Goal: Information Seeking & Learning: Learn about a topic

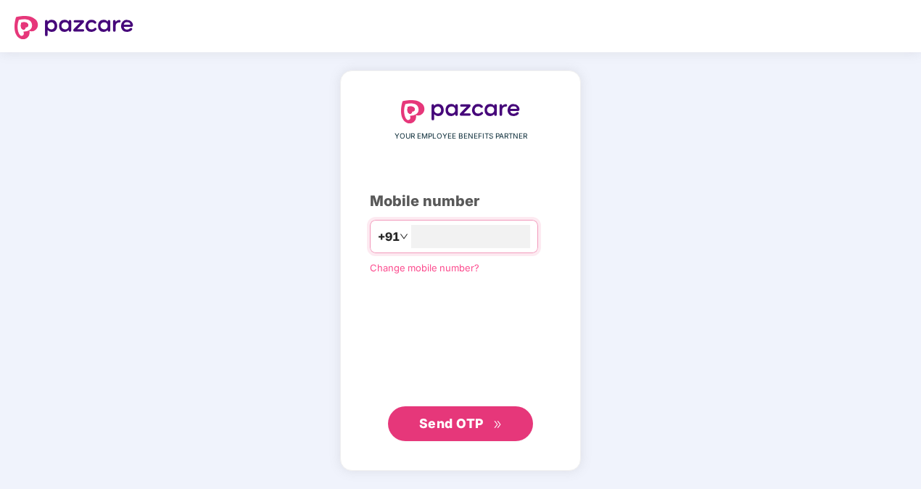
type input "**********"
click at [478, 416] on span "Send OTP" at bounding box center [451, 422] width 65 height 15
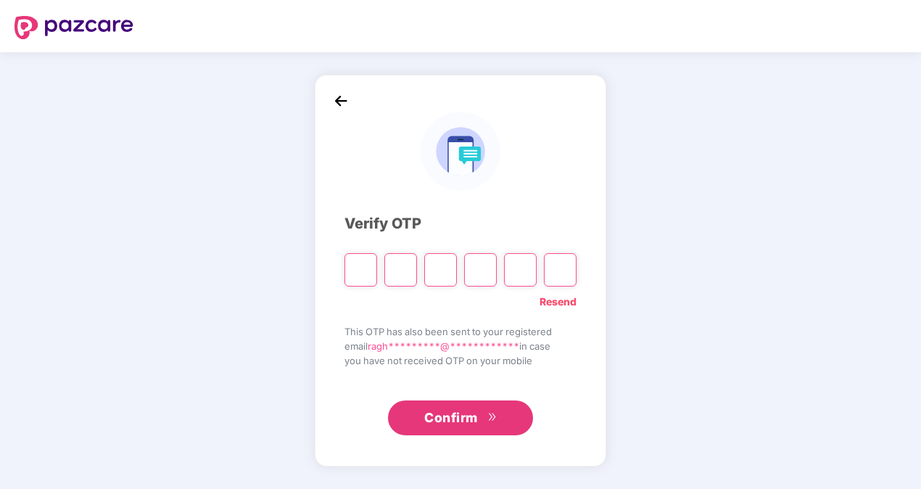
type input "*"
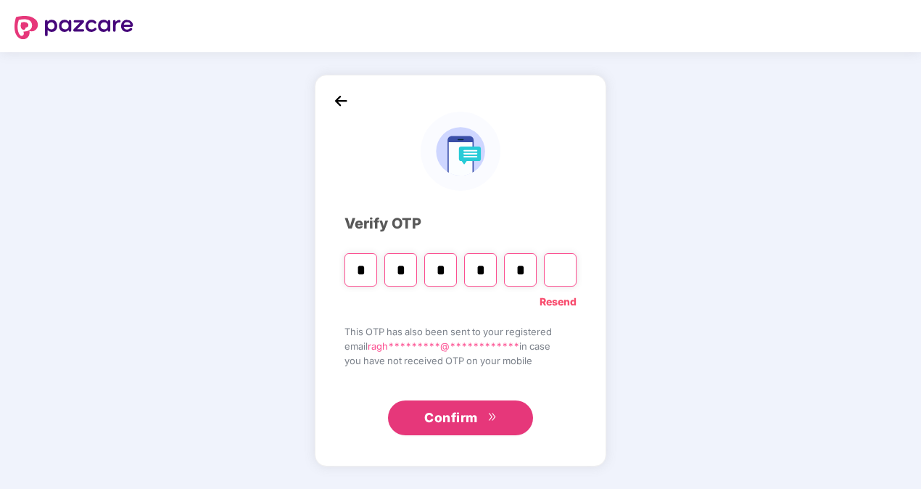
type input "*"
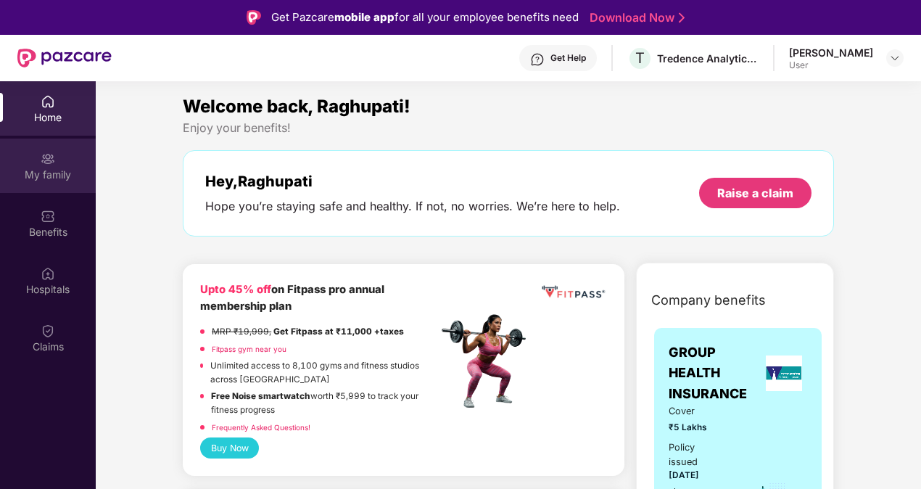
click at [38, 168] on div "My family" at bounding box center [48, 175] width 96 height 15
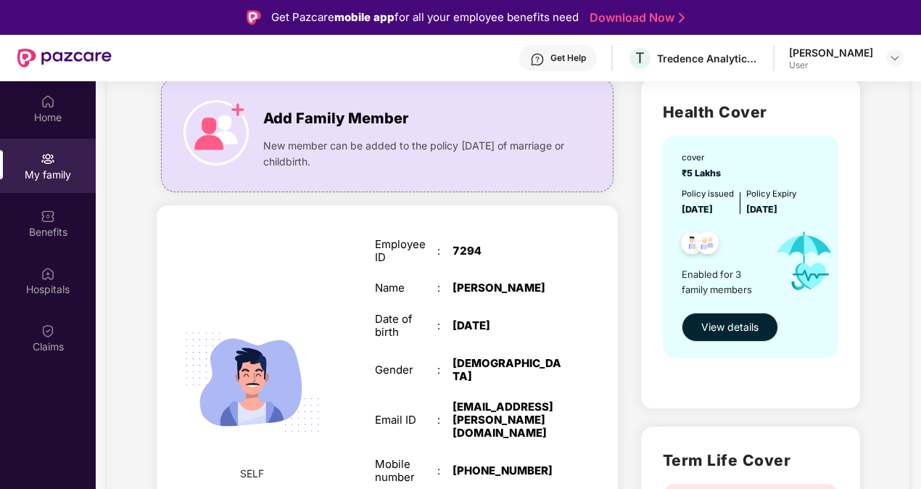
scroll to position [106, 0]
click at [720, 322] on span "View details" at bounding box center [729, 326] width 57 height 16
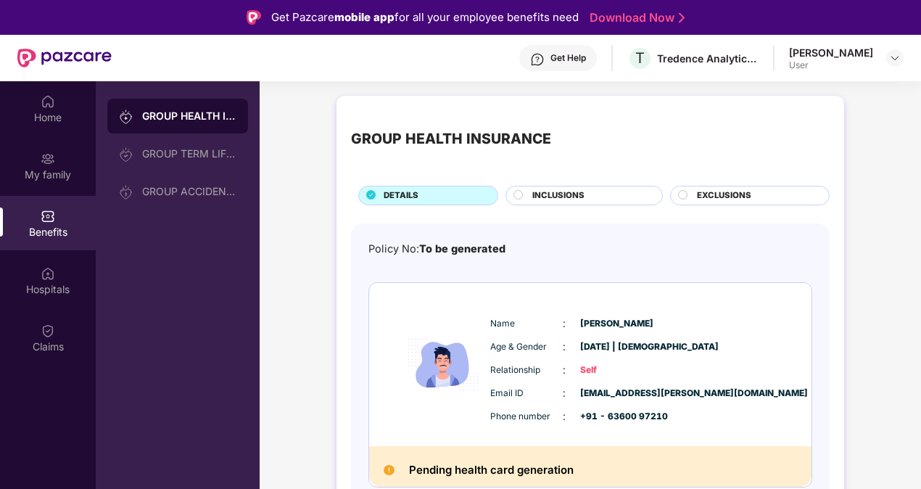
click at [574, 199] on span "INCLUSIONS" at bounding box center [558, 195] width 52 height 13
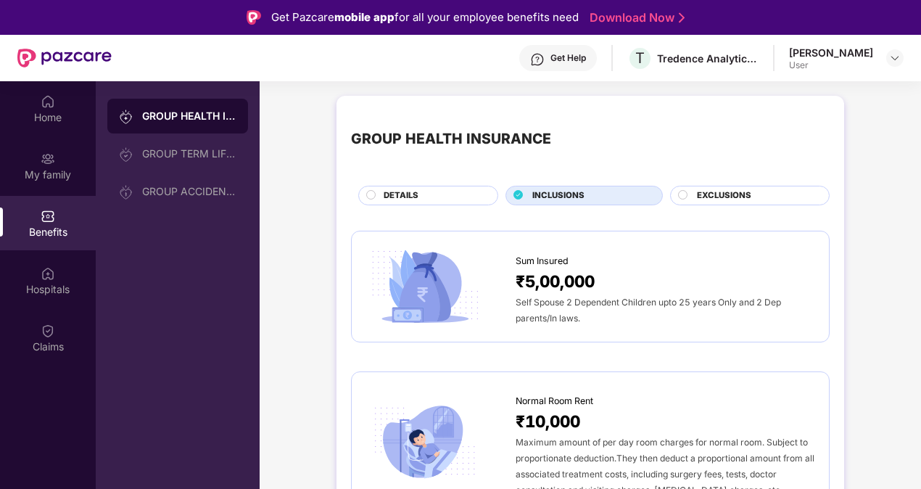
click at [697, 196] on span "EXCLUSIONS" at bounding box center [724, 195] width 54 height 13
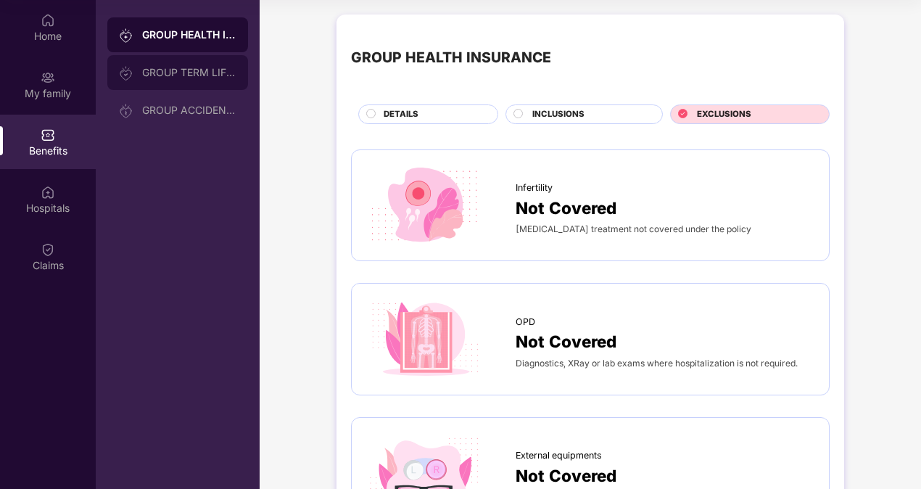
click at [160, 73] on div "GROUP TERM LIFE INSURANCE" at bounding box center [189, 73] width 94 height 12
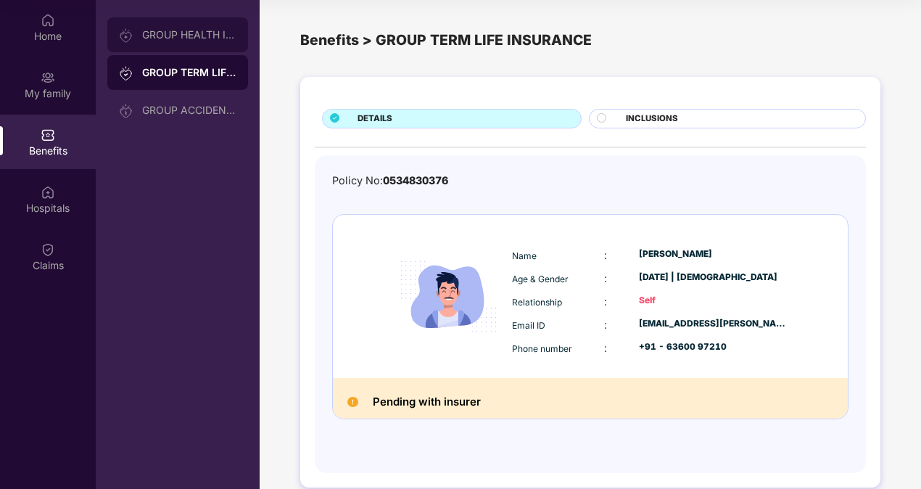
click at [190, 46] on div "GROUP HEALTH INSURANCE" at bounding box center [177, 34] width 141 height 35
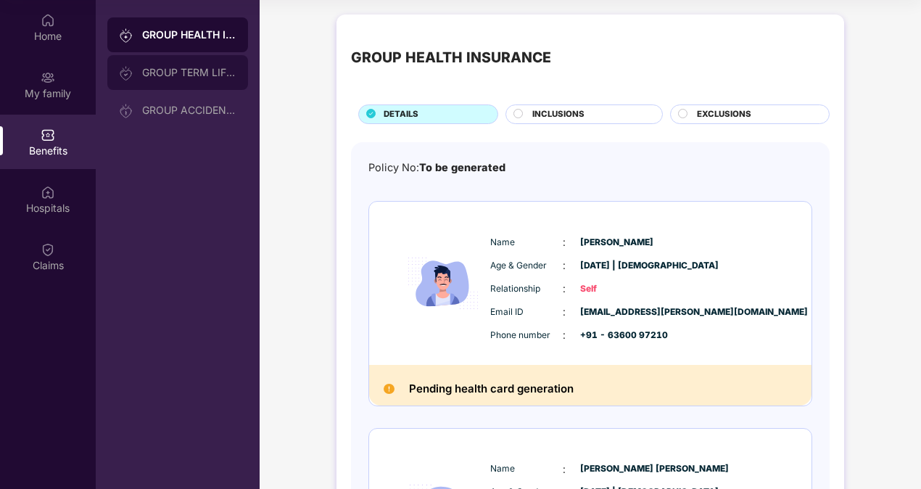
click at [181, 75] on div "GROUP TERM LIFE INSURANCE" at bounding box center [189, 73] width 94 height 12
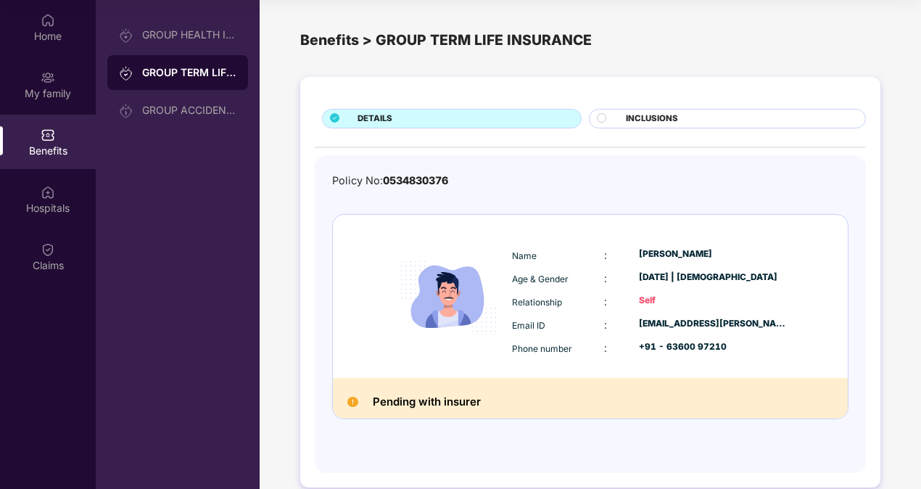
scroll to position [19, 0]
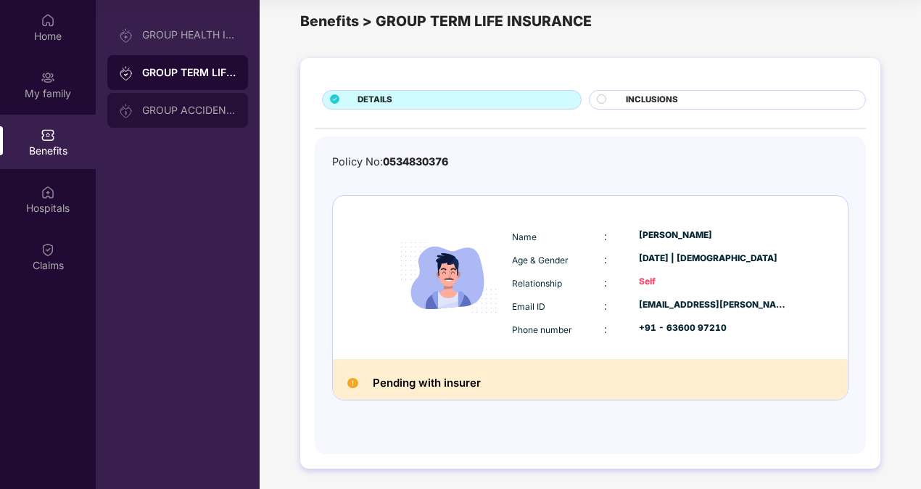
click at [212, 102] on div "GROUP ACCIDENTAL INSURANCE" at bounding box center [177, 110] width 141 height 35
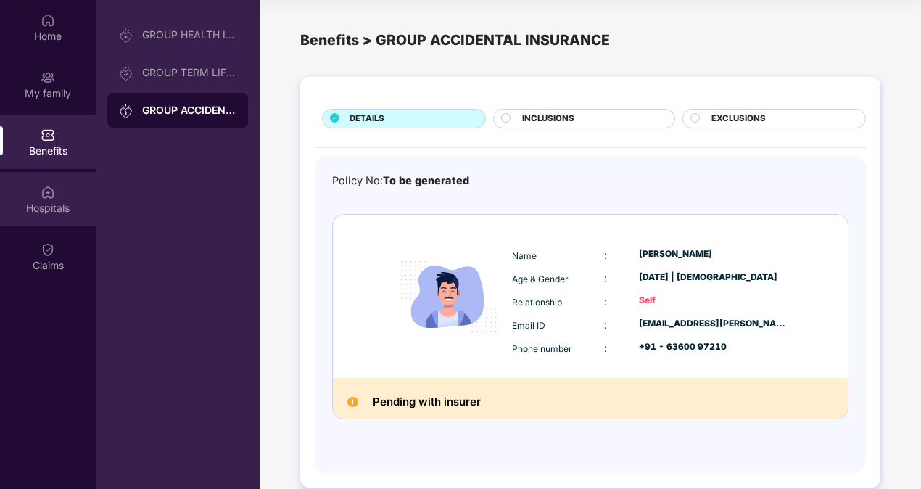
click at [36, 190] on div "Hospitals" at bounding box center [48, 199] width 96 height 54
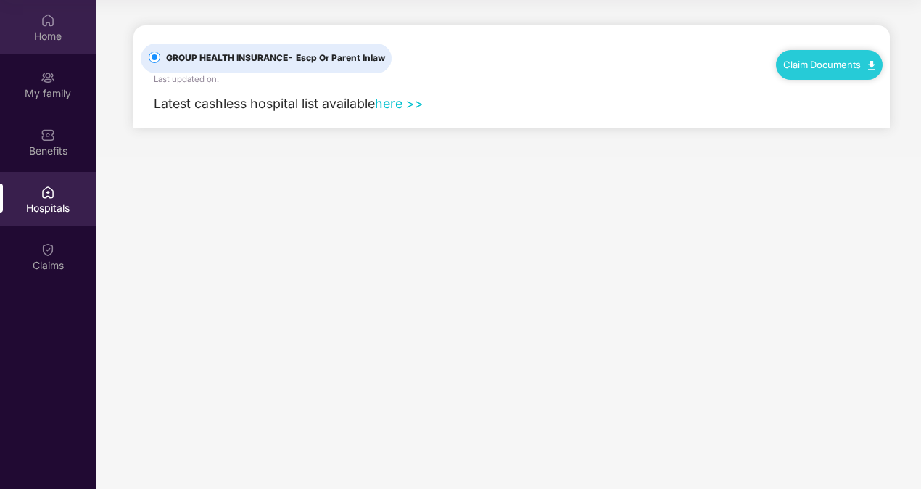
click at [43, 33] on div "Home" at bounding box center [48, 36] width 96 height 15
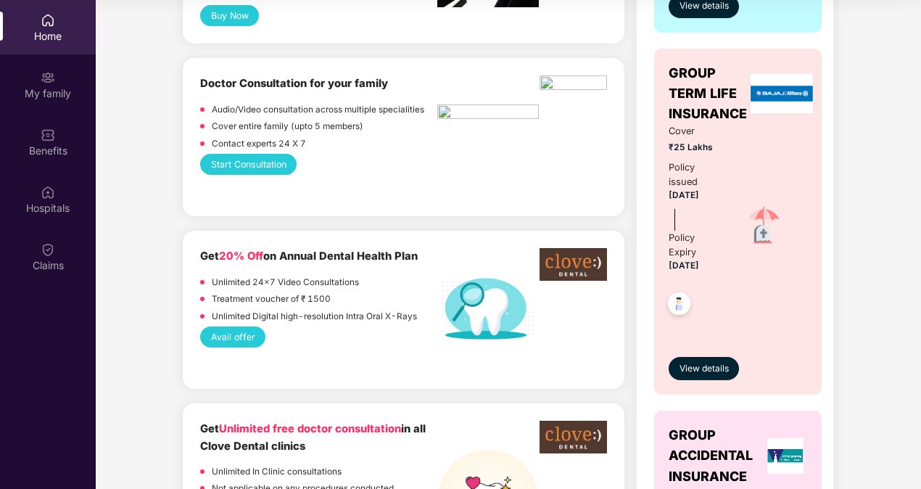
scroll to position [560, 0]
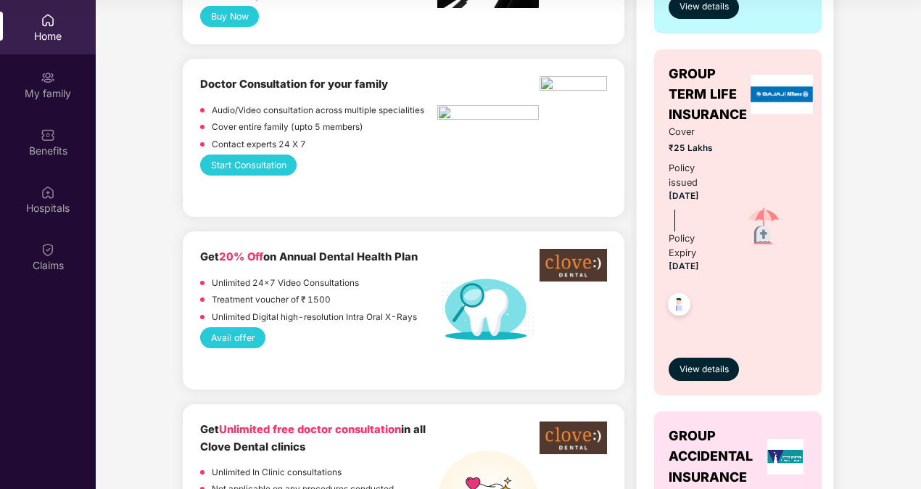
click at [232, 163] on button "Start Consultation" at bounding box center [248, 164] width 96 height 21
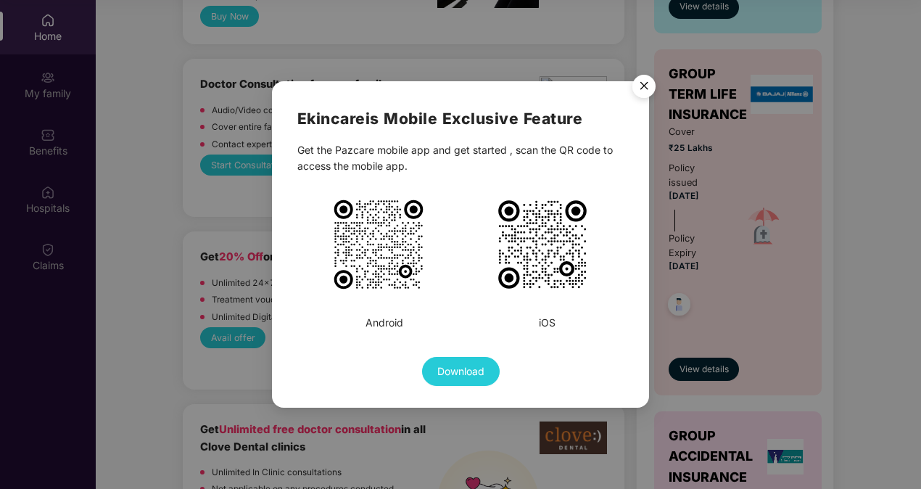
click at [649, 90] on img "Close" at bounding box center [644, 88] width 41 height 41
